Goal: Task Accomplishment & Management: Manage account settings

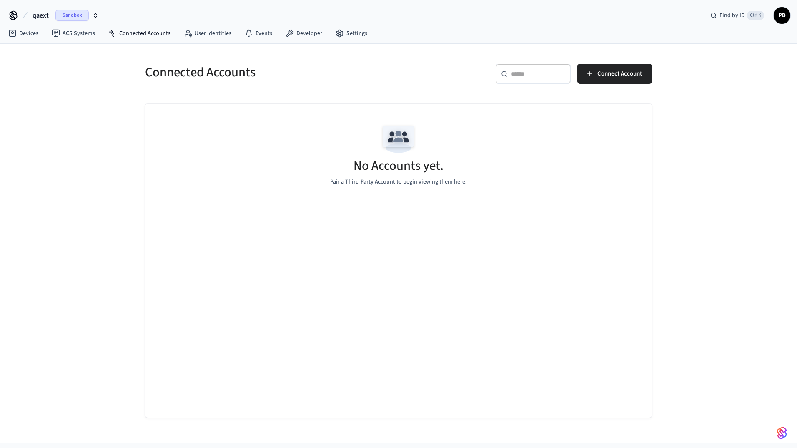
click at [43, 18] on span "qaext" at bounding box center [41, 15] width 16 height 10
click at [106, 220] on div "Connected Accounts ​ ​ Connect Account No Accounts yet. Pair a Third-Party Acco…" at bounding box center [398, 244] width 797 height 400
